Goal: Transaction & Acquisition: Book appointment/travel/reservation

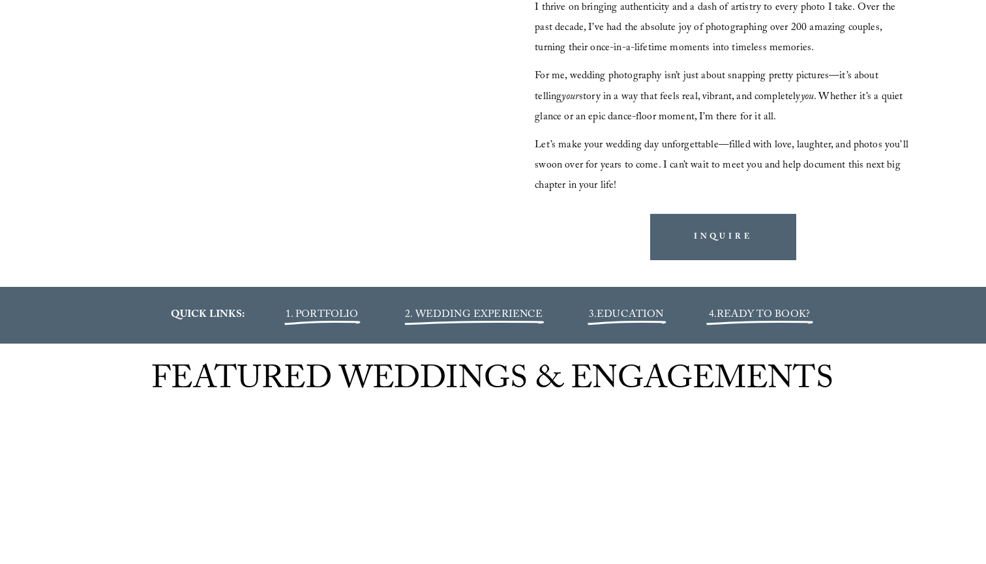
scroll to position [1415, 0]
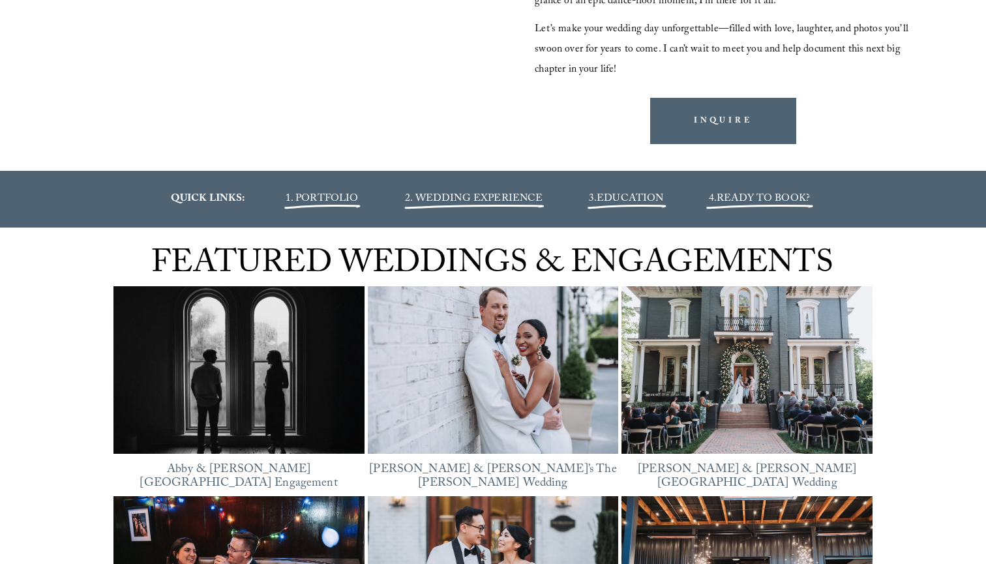
click at [747, 194] on span "READY TO BOOK?" at bounding box center [762, 199] width 93 height 18
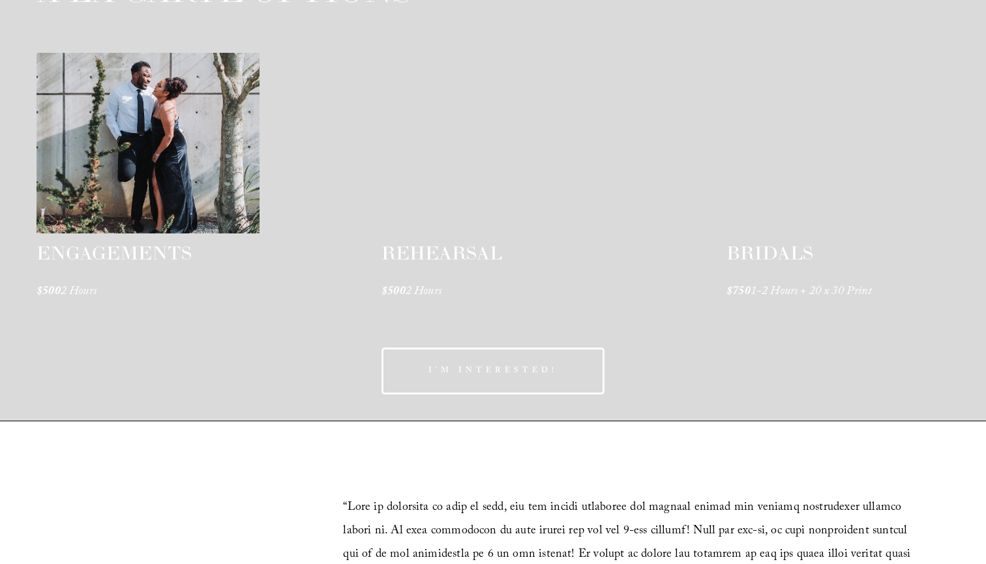
scroll to position [1941, 0]
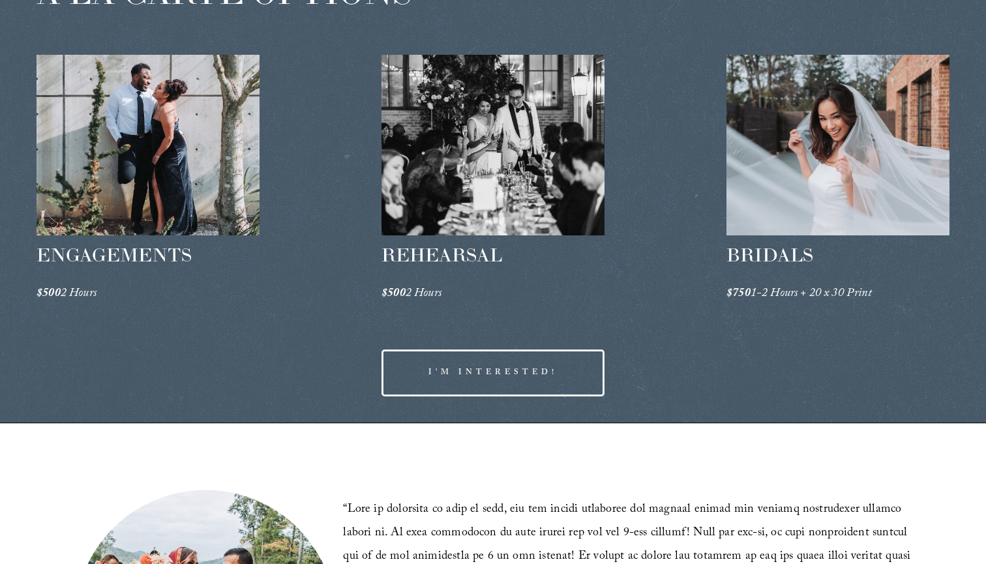
click at [767, 203] on div at bounding box center [837, 145] width 223 height 181
click at [761, 246] on span "BRIDALS" at bounding box center [769, 254] width 87 height 23
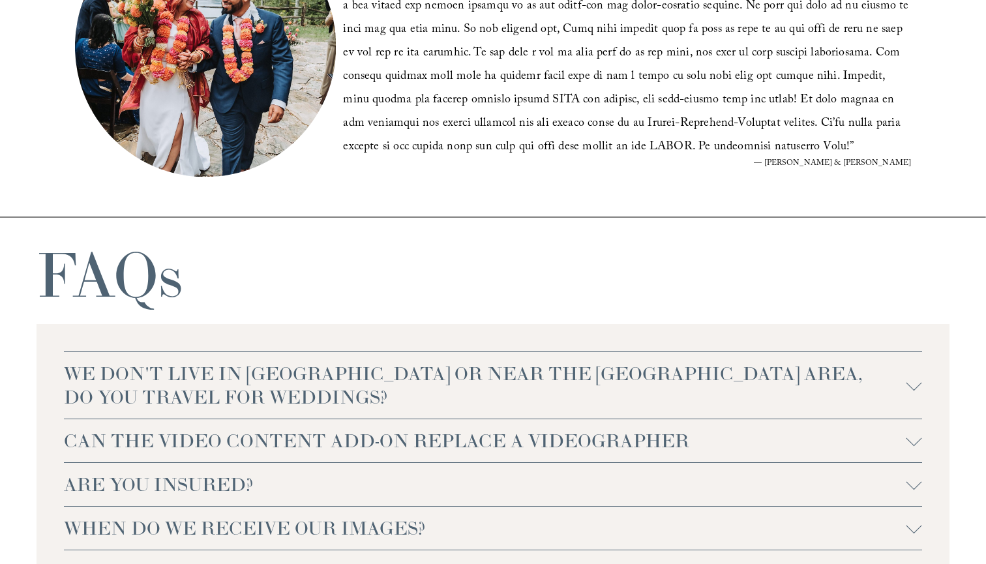
scroll to position [2572, 0]
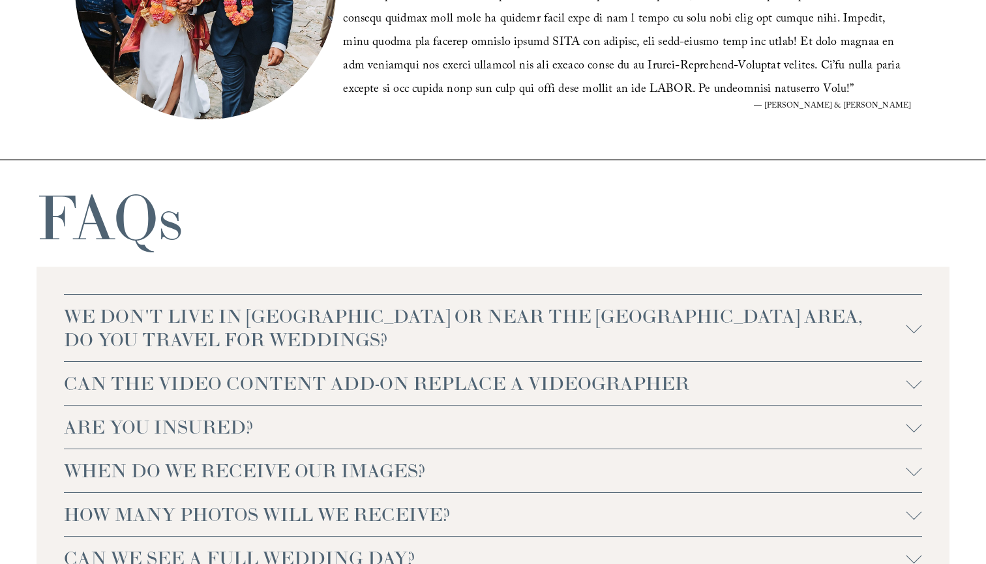
click at [599, 322] on span "WE DON'T LIVE IN NC OR NEAR THE RALEIGH AREA, DO YOU TRAVEL FOR WEDDINGS?" at bounding box center [485, 327] width 842 height 47
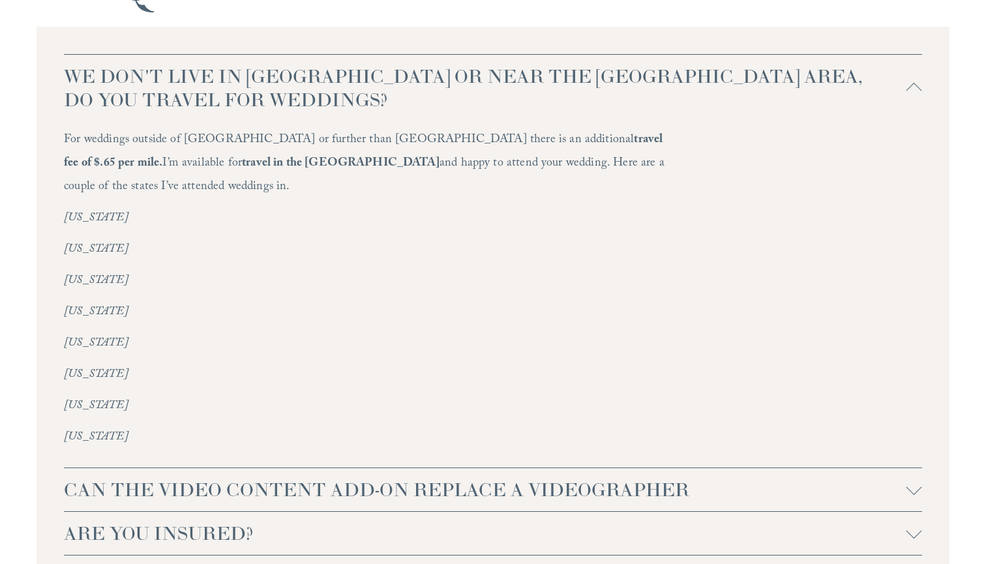
scroll to position [2812, 0]
click at [587, 477] on span "CAN THE VIDEO CONTENT ADD-ON REPLACE A VIDEOGRAPHER" at bounding box center [485, 488] width 842 height 23
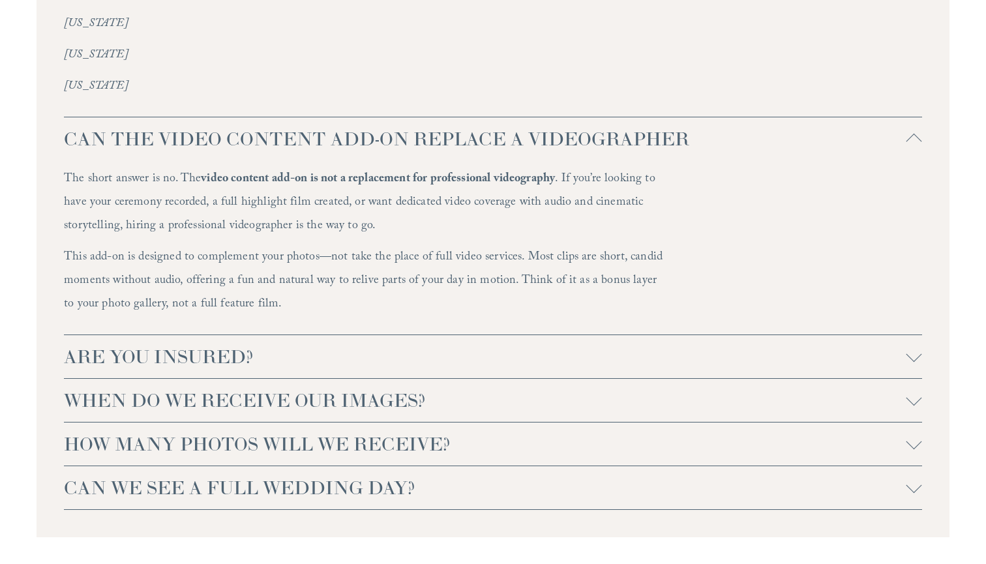
scroll to position [3161, 0]
click at [527, 345] on span "ARE YOU INSURED?" at bounding box center [485, 356] width 842 height 23
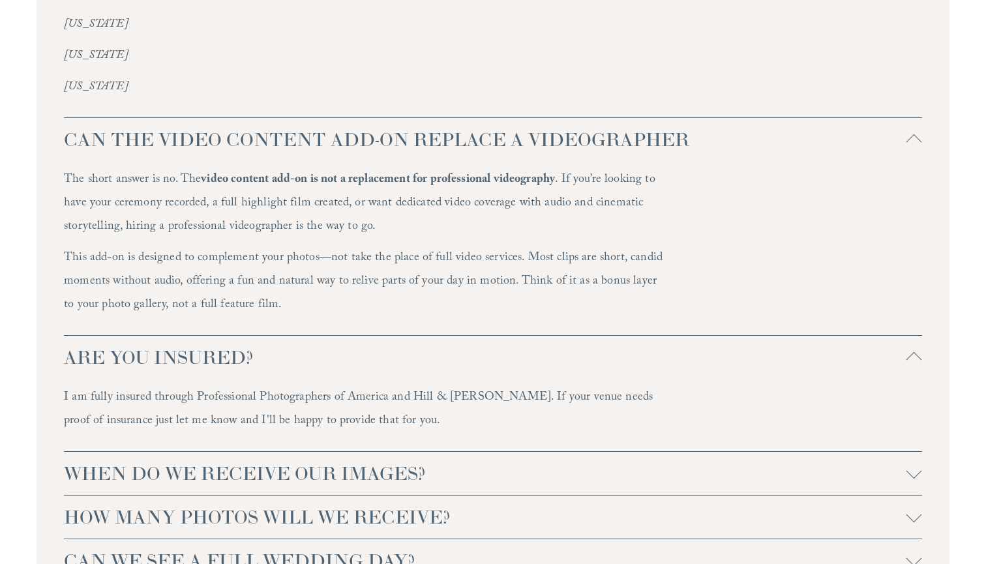
click at [519, 462] on span "WHEN DO WE RECEIVE OUR IMAGES?" at bounding box center [485, 473] width 842 height 23
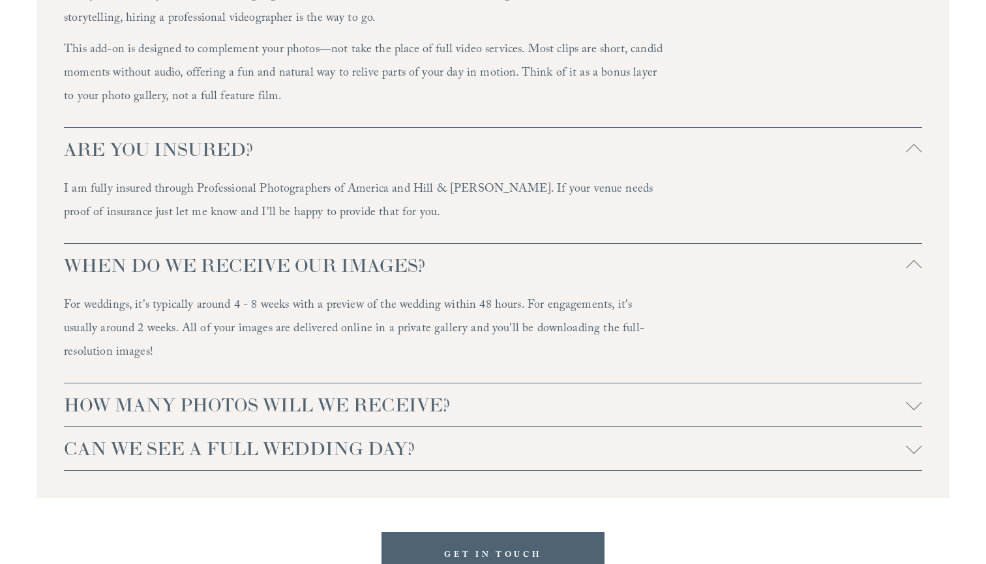
scroll to position [3372, 0]
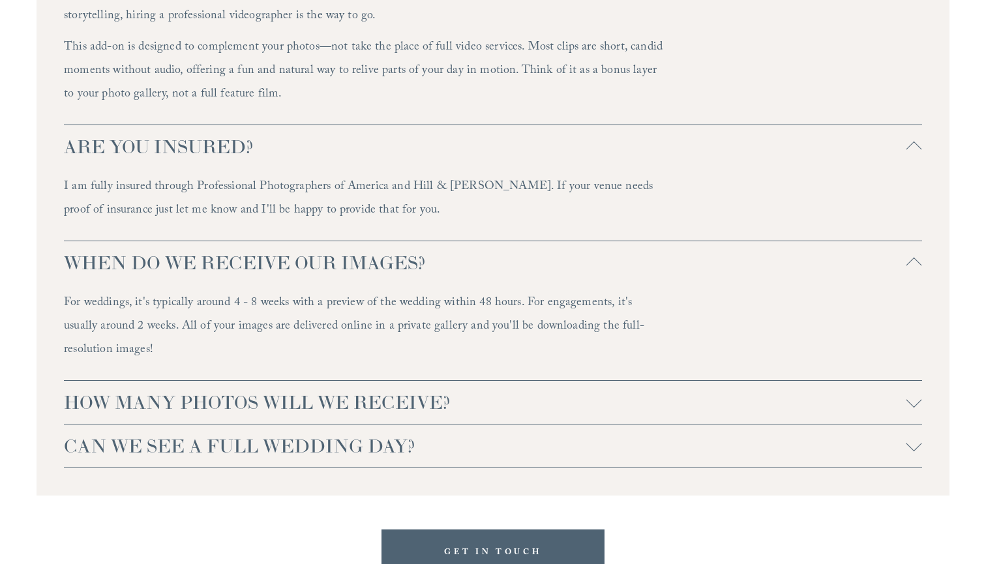
click at [525, 390] on span "HOW MANY PHOTOS WILL WE RECEIVE?" at bounding box center [485, 401] width 842 height 23
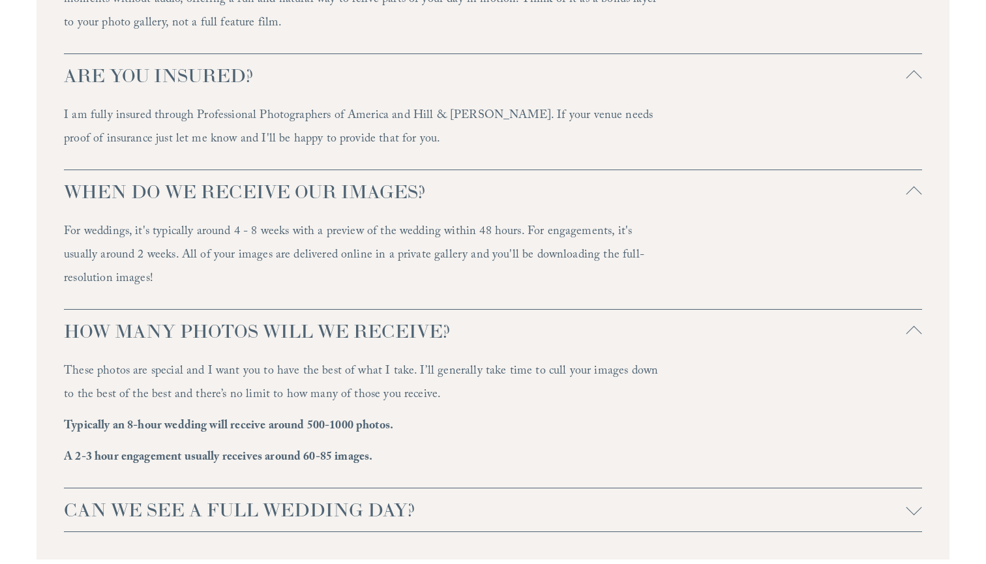
scroll to position [3491, 0]
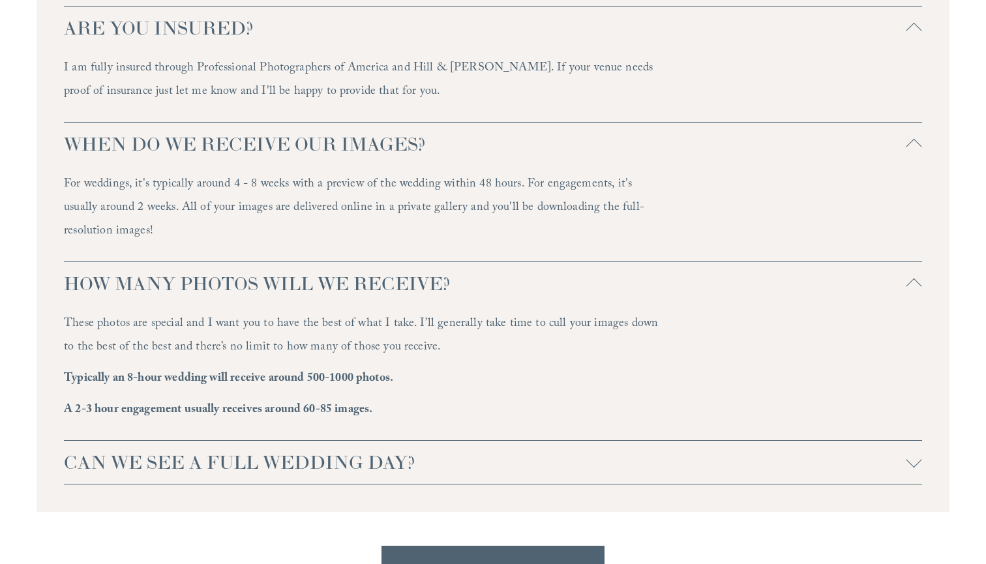
click at [484, 450] on span "CAN WE SEE A FULL WEDDING DAY?" at bounding box center [485, 461] width 842 height 23
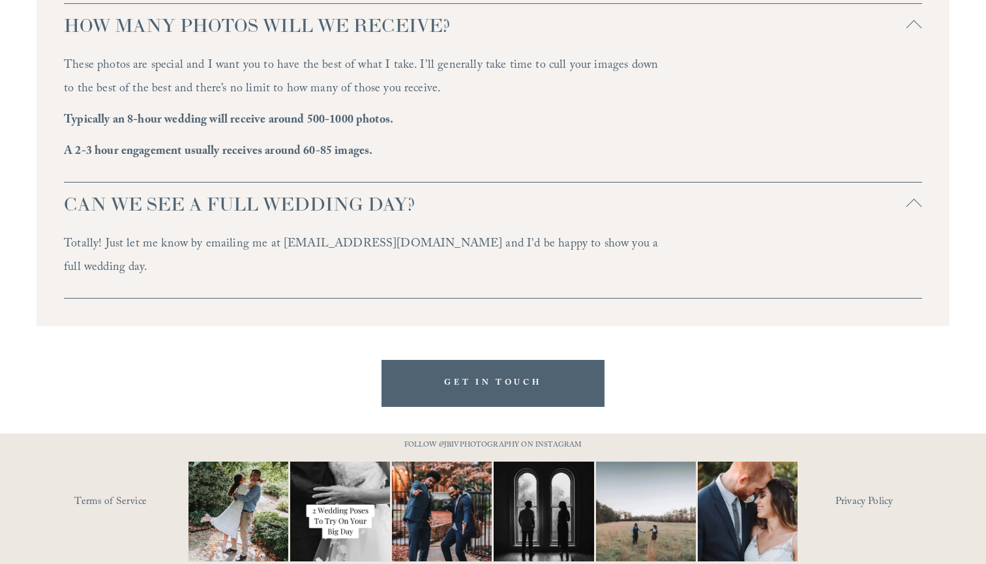
scroll to position [3748, 0]
click at [345, 462] on img at bounding box center [340, 512] width 150 height 100
